Goal: Transaction & Acquisition: Purchase product/service

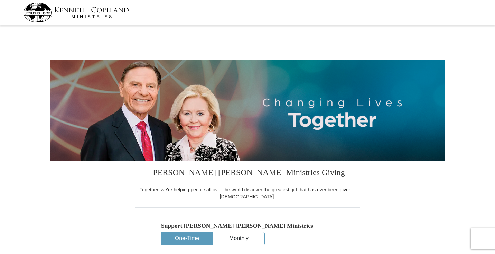
select select "LA"
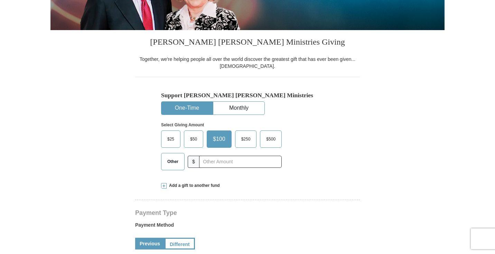
scroll to position [131, 0]
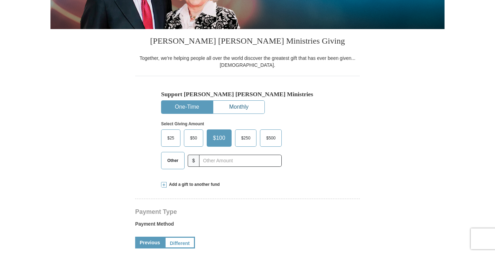
click at [241, 107] on button "Monthly" at bounding box center [238, 107] width 51 height 13
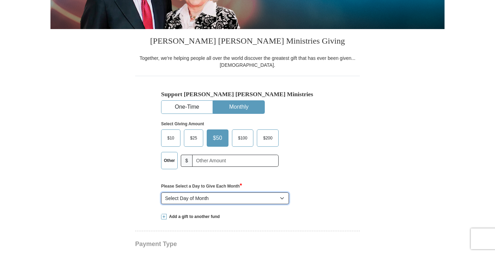
click at [282, 197] on select "Select Day of Month 1 2 3 4 5 6 7 8 9 10 11 12 13 14 15 16 17 18 19 20 21 22 23…" at bounding box center [225, 198] width 128 height 12
click at [281, 199] on select "Select Day of Month 1 2 3 4 5 6 7 8 9 10 11 12 13 14 15 16 17 18 19 20 21 22 23…" at bounding box center [225, 198] width 128 height 12
select select "8"
click at [161, 192] on select "Select Day of Month 1 2 3 4 5 6 7 8 9 10 11 12 13 14 15 16 17 18 19 20 21 22 23…" at bounding box center [225, 198] width 128 height 12
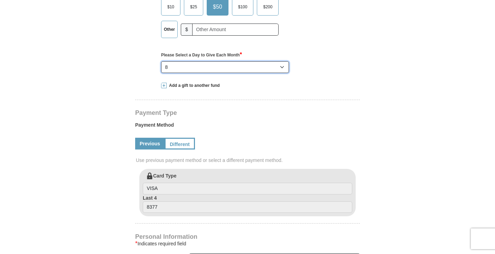
scroll to position [263, 0]
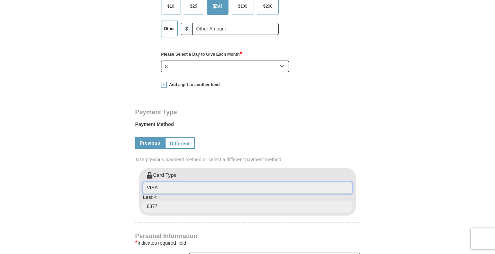
click at [202, 184] on input "VISA" at bounding box center [247, 188] width 209 height 12
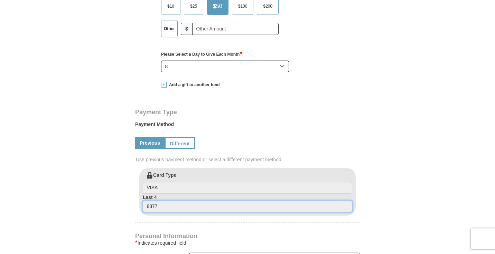
click at [194, 206] on input "8377" at bounding box center [247, 206] width 209 height 12
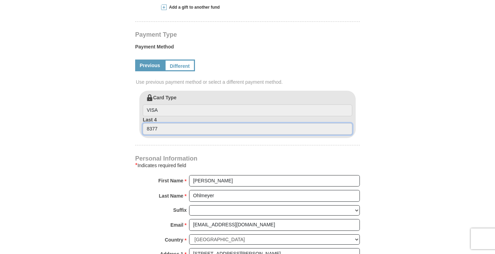
scroll to position [337, 0]
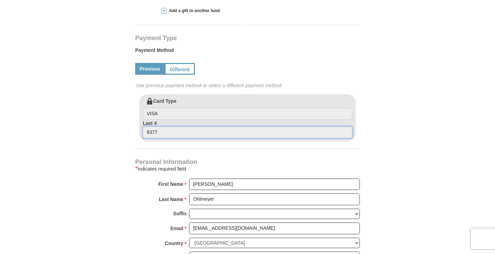
click at [165, 132] on input "8377" at bounding box center [247, 132] width 209 height 12
click at [167, 102] on label "Card Type VISA" at bounding box center [247, 108] width 209 height 22
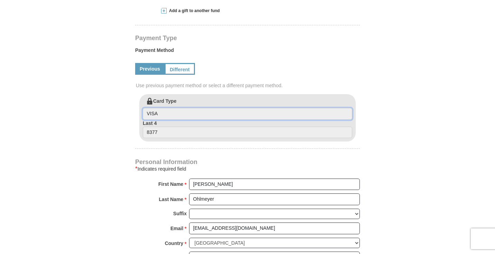
click at [167, 108] on input "VISA" at bounding box center [247, 114] width 209 height 12
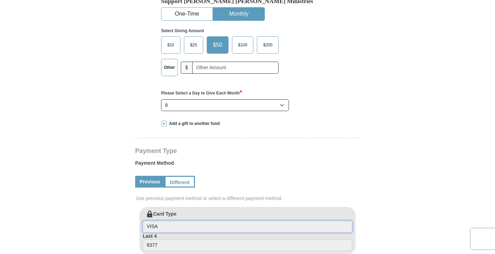
scroll to position [226, 0]
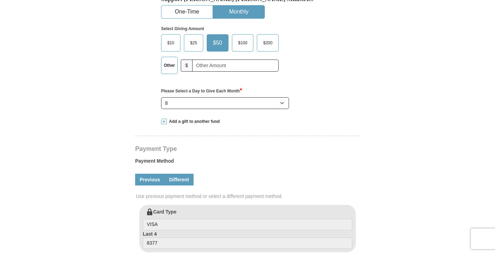
click at [182, 176] on link "Different" at bounding box center [178, 179] width 29 height 12
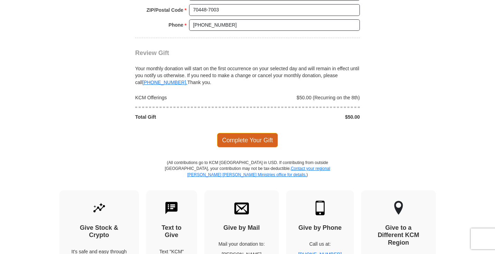
scroll to position [699, 0]
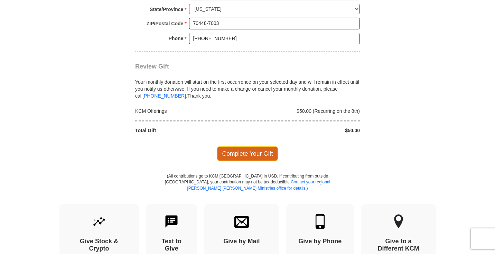
click at [251, 152] on span "Complete Your Gift" at bounding box center [247, 153] width 61 height 15
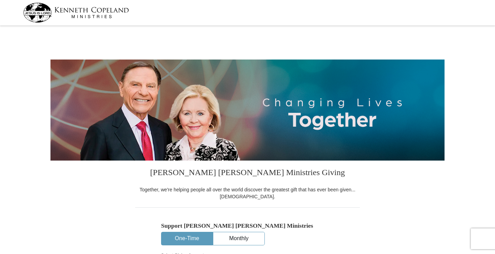
select select "LA"
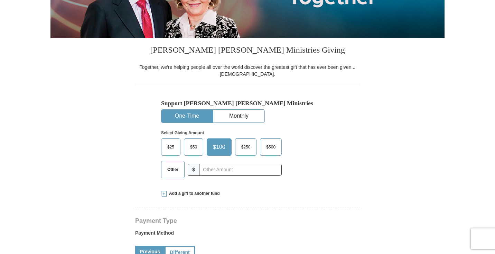
scroll to position [123, 0]
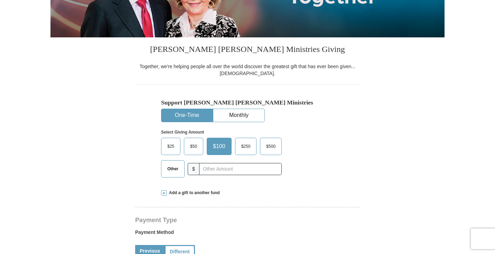
click at [201, 147] on label "$50" at bounding box center [193, 146] width 19 height 17
click at [0, 0] on input "$50" at bounding box center [0, 0] width 0 height 0
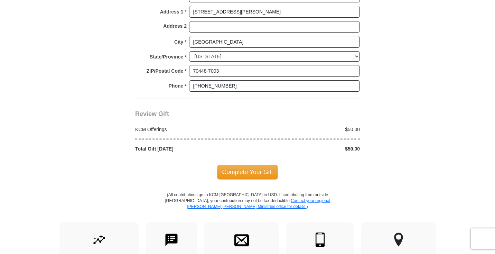
scroll to position [551, 0]
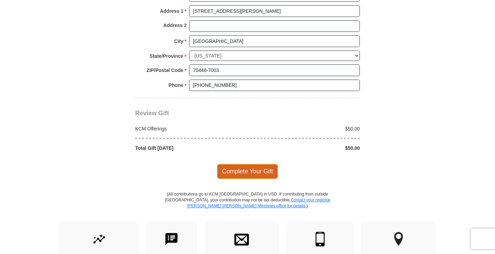
click at [240, 174] on span "Complete Your Gift" at bounding box center [247, 171] width 61 height 15
